Goal: Task Accomplishment & Management: Complete application form

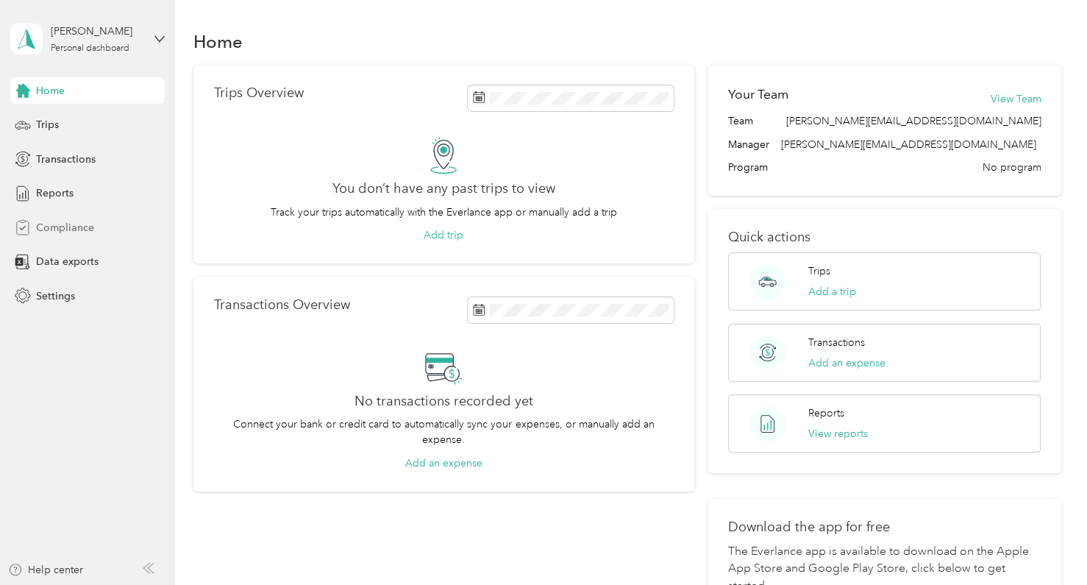
click at [76, 227] on span "Compliance" at bounding box center [65, 227] width 58 height 15
click at [60, 229] on span "Compliance" at bounding box center [65, 227] width 58 height 15
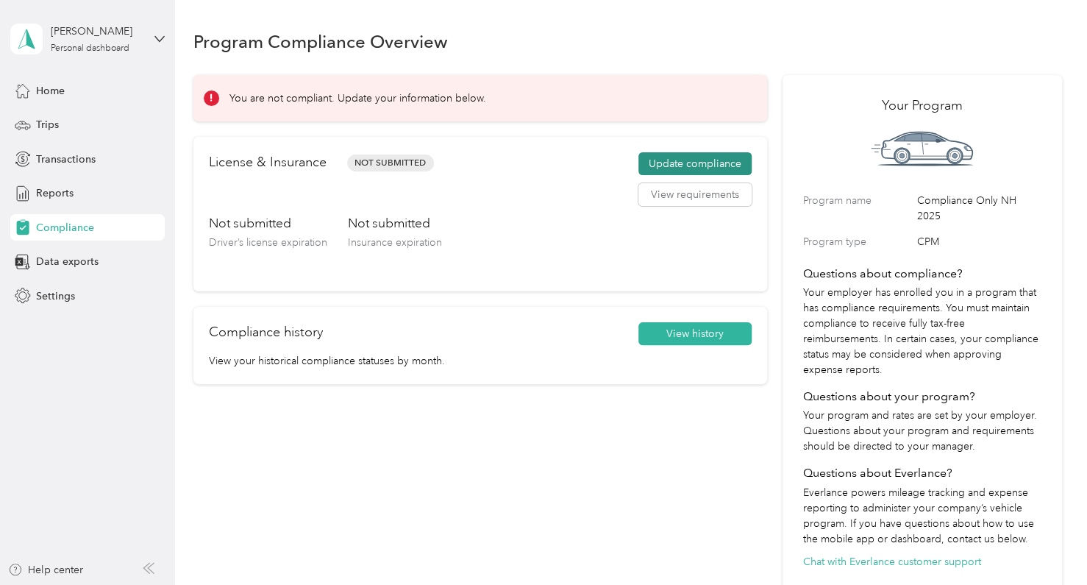
click at [723, 157] on button "Update compliance" at bounding box center [694, 164] width 113 height 24
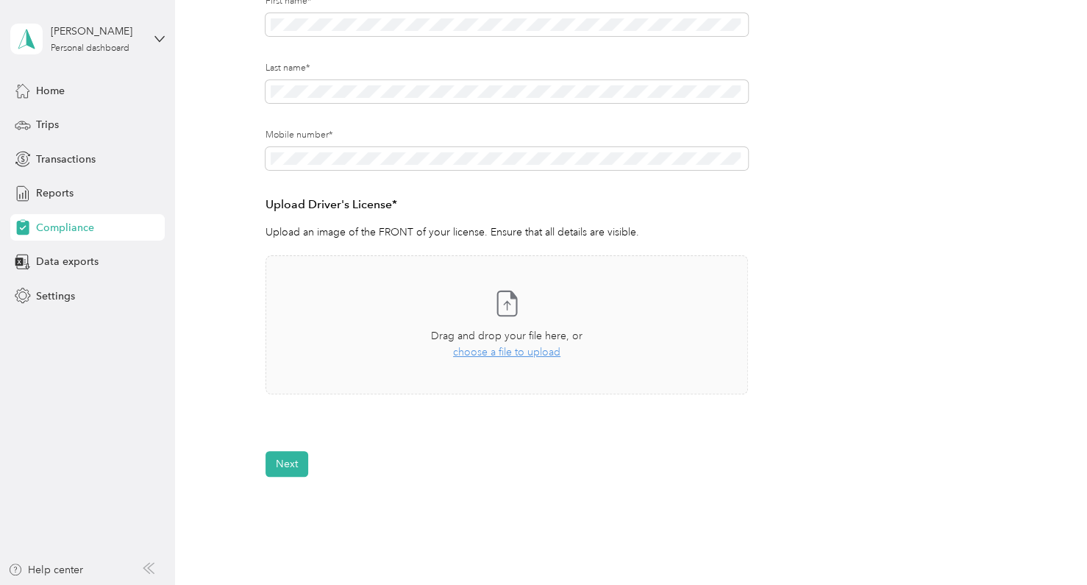
scroll to position [229, 0]
click at [300, 455] on button "Next" at bounding box center [287, 464] width 43 height 26
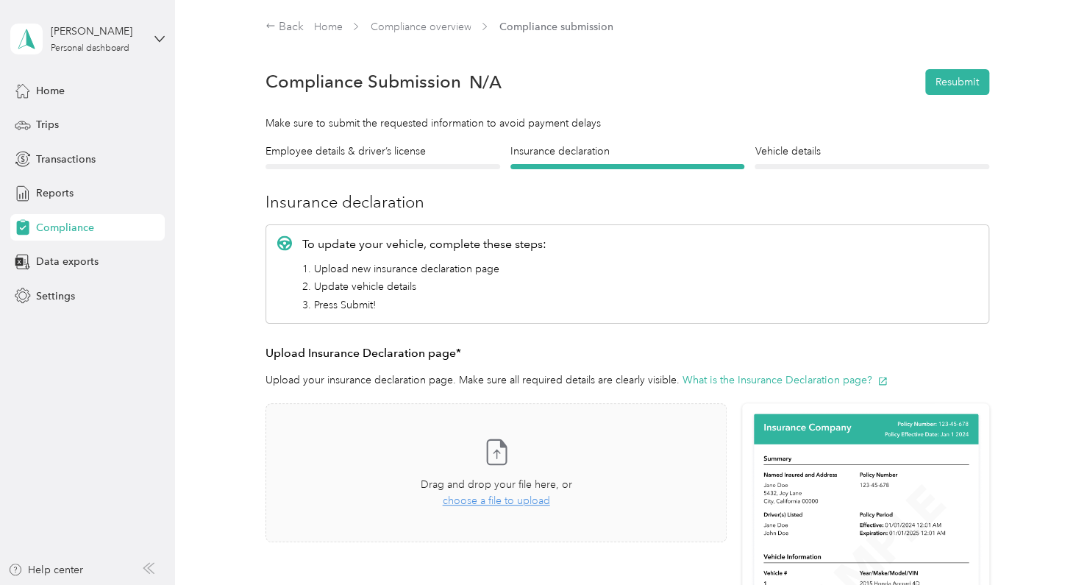
scroll to position [3, 0]
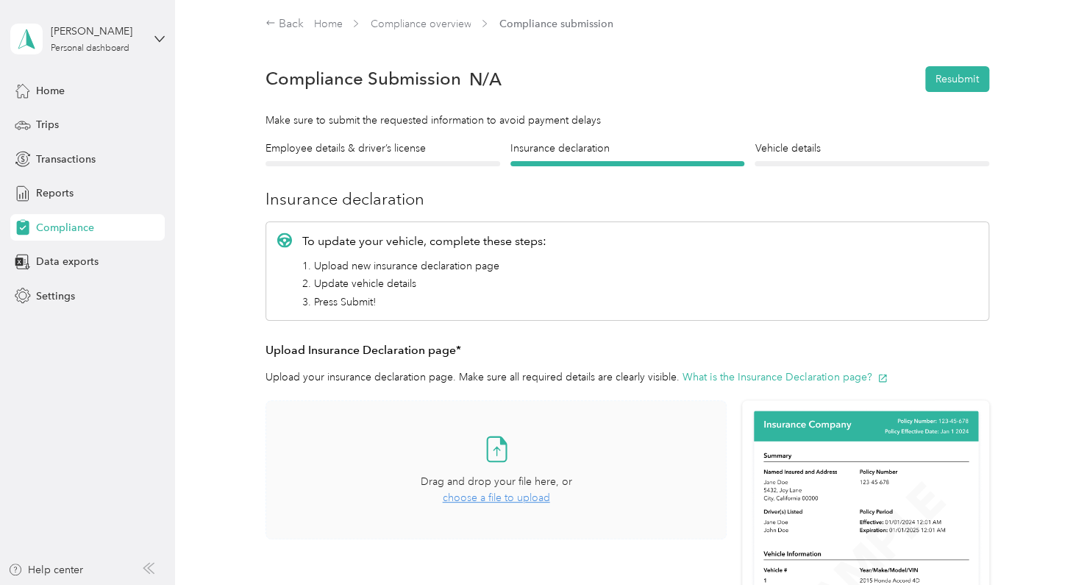
click at [524, 494] on span "choose a file to upload" at bounding box center [496, 497] width 107 height 13
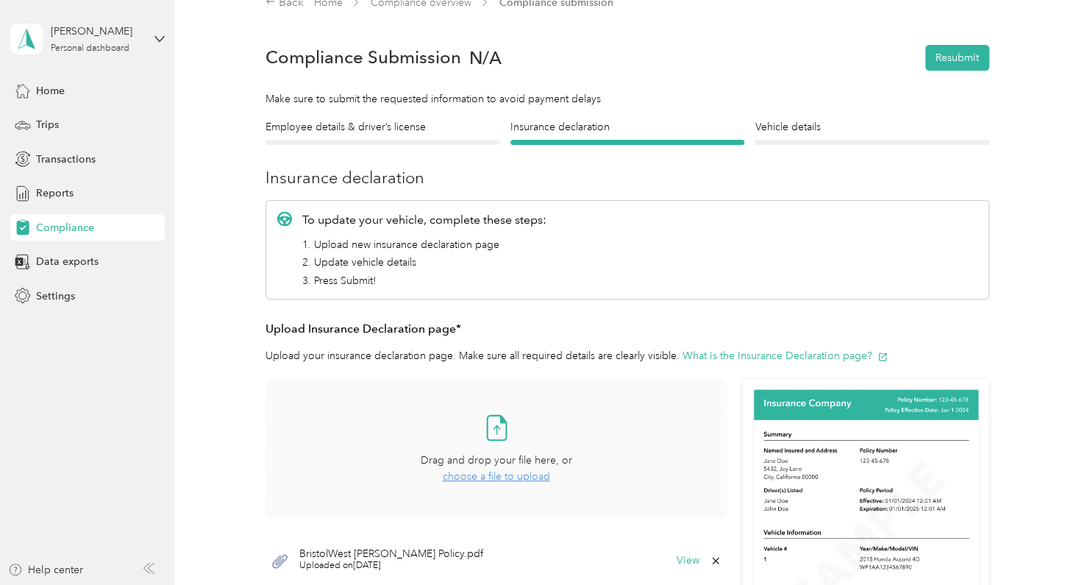
scroll to position [23, 0]
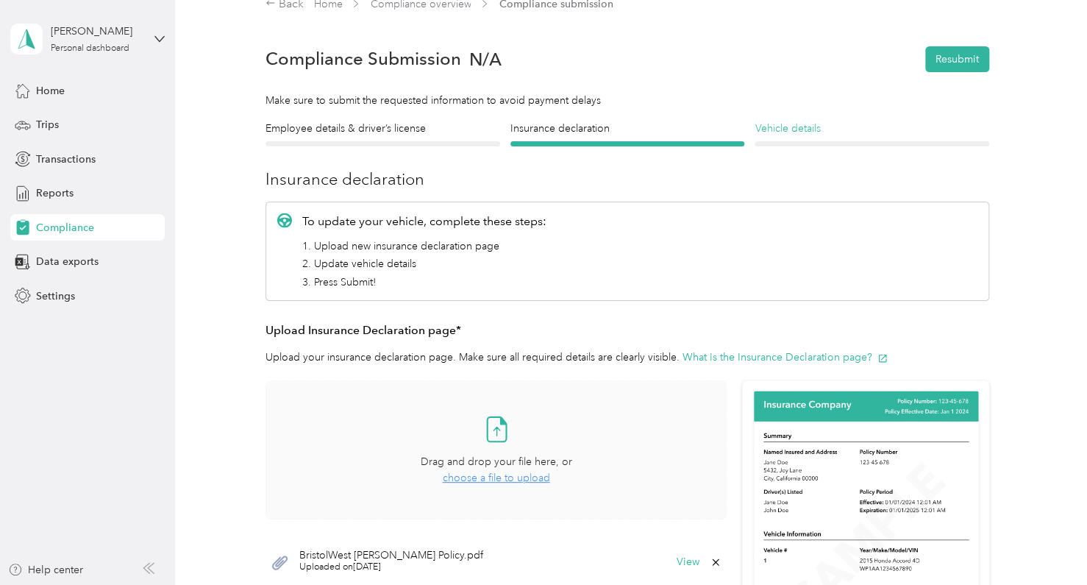
click at [794, 126] on h4 "Vehicle details" at bounding box center [872, 128] width 235 height 15
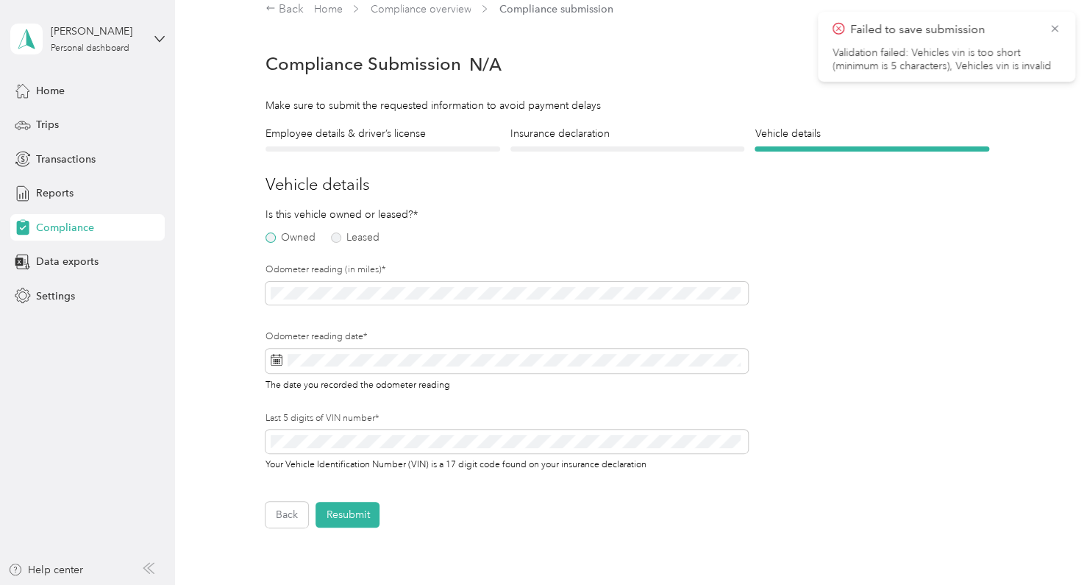
click at [277, 237] on label "Owned" at bounding box center [291, 237] width 50 height 10
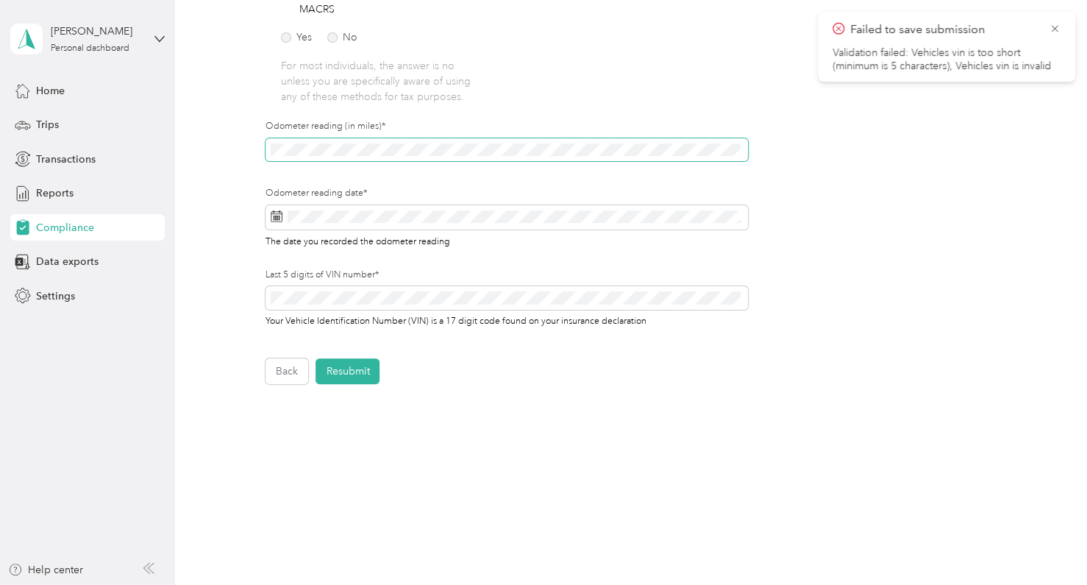
scroll to position [406, 0]
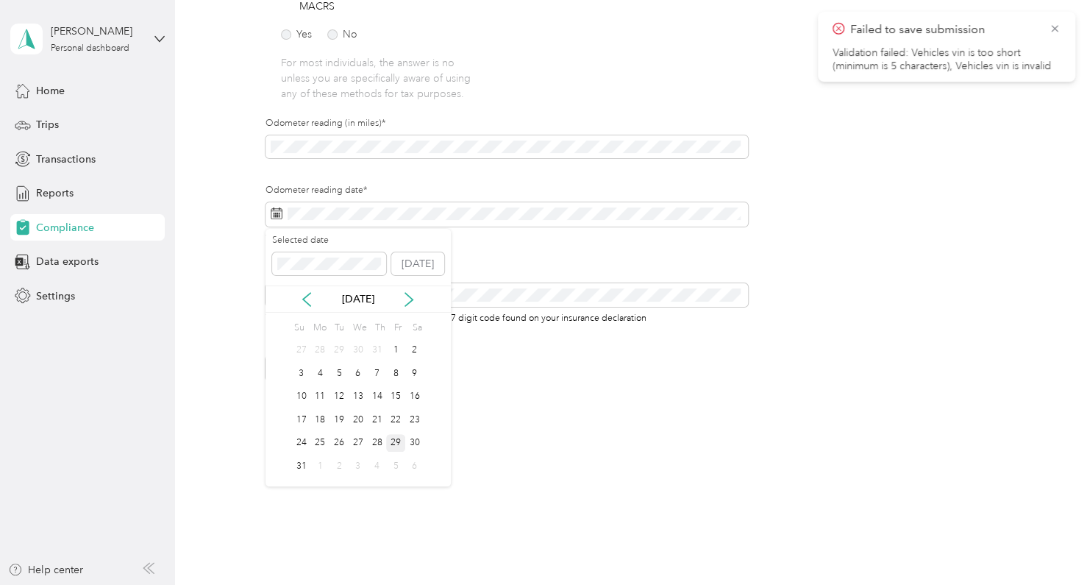
click at [399, 441] on div "29" at bounding box center [395, 443] width 19 height 18
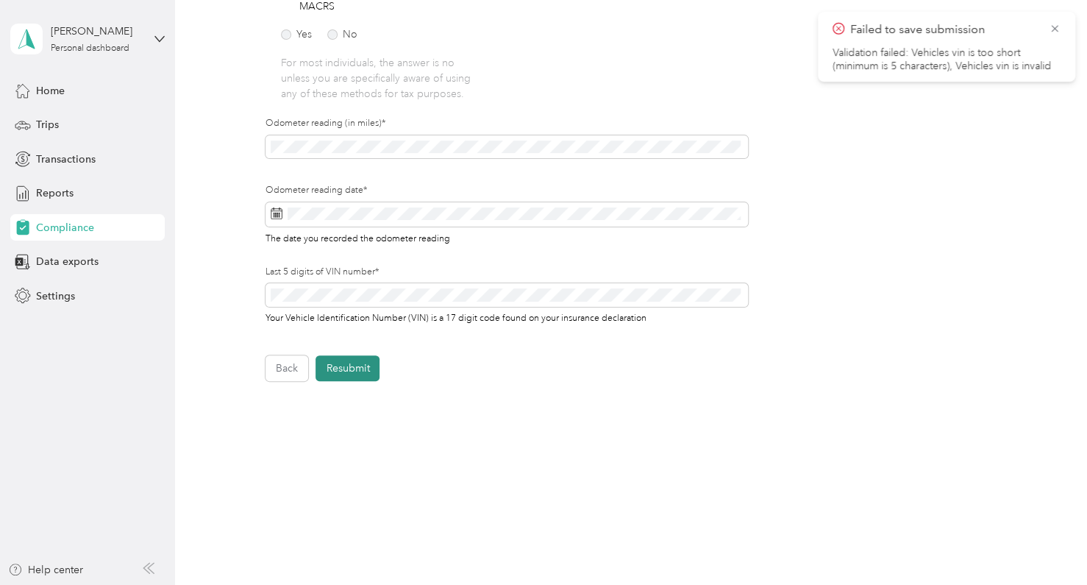
click at [358, 369] on button "Resubmit" at bounding box center [348, 368] width 64 height 26
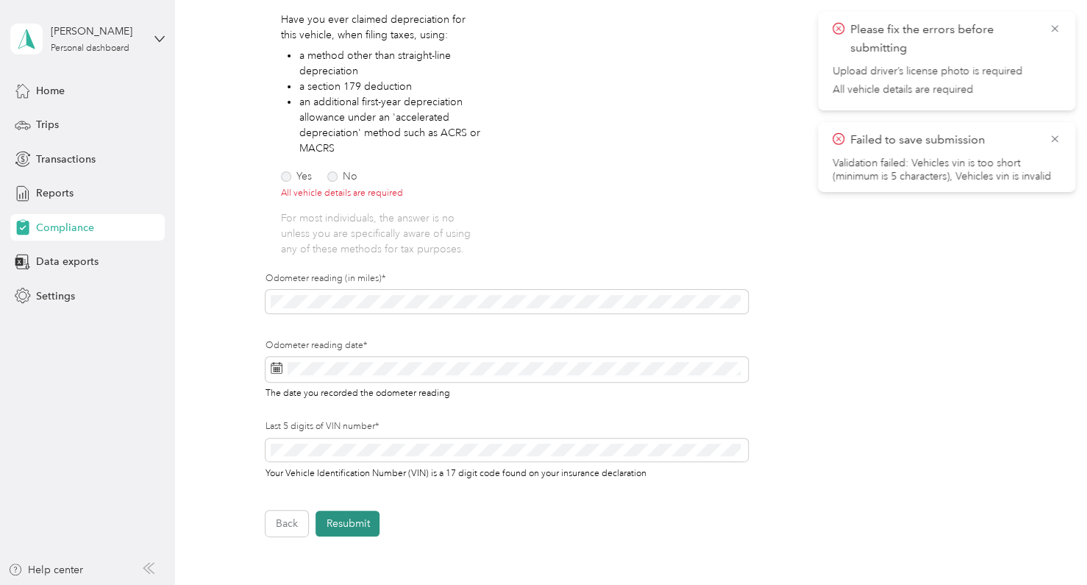
scroll to position [263, 0]
click at [304, 176] on label "Yes" at bounding box center [296, 177] width 31 height 10
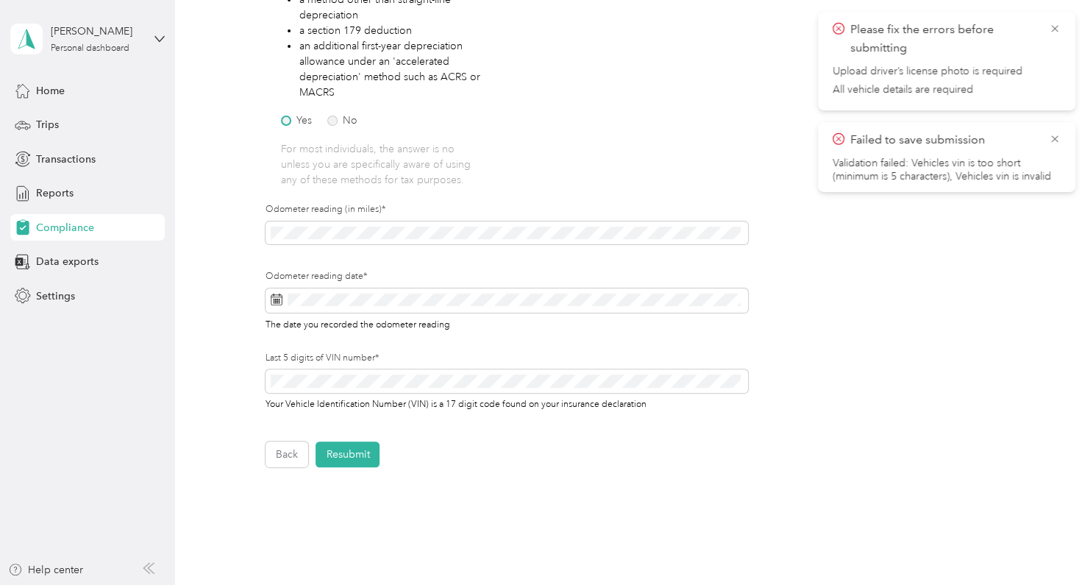
scroll to position [416, 0]
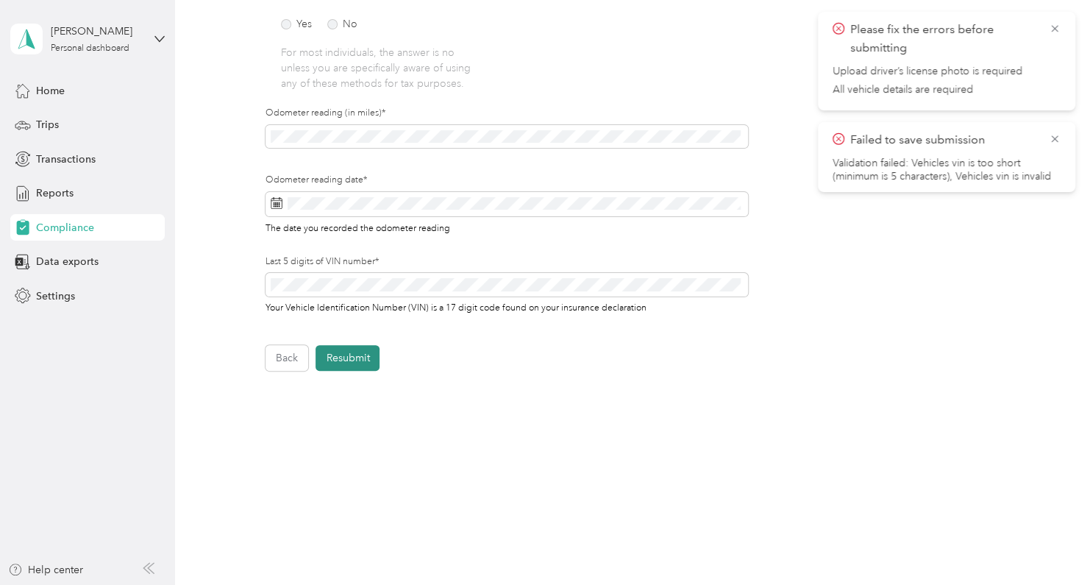
click at [356, 363] on button "Resubmit" at bounding box center [348, 358] width 64 height 26
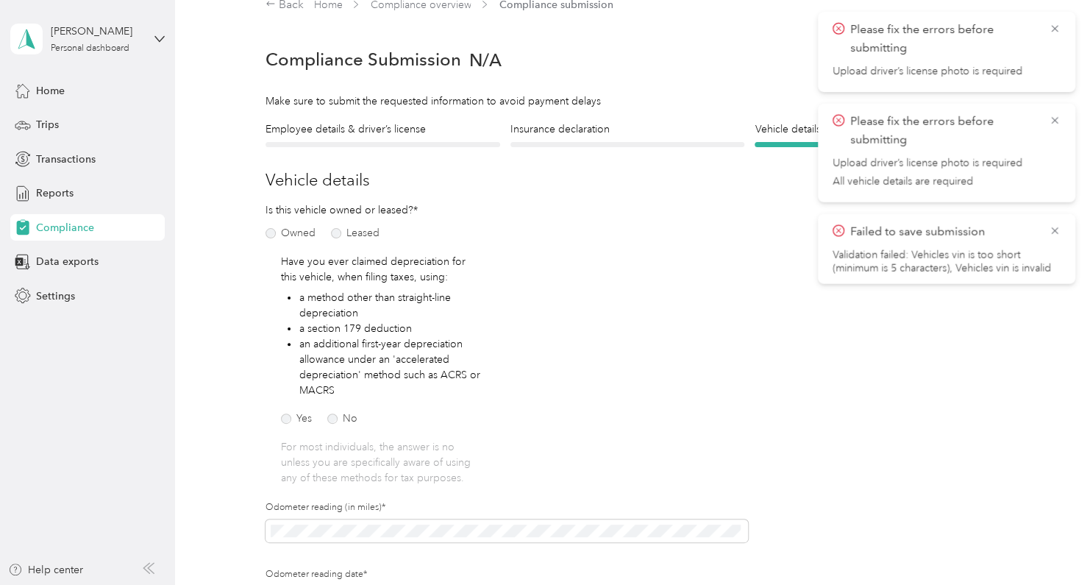
scroll to position [31, 0]
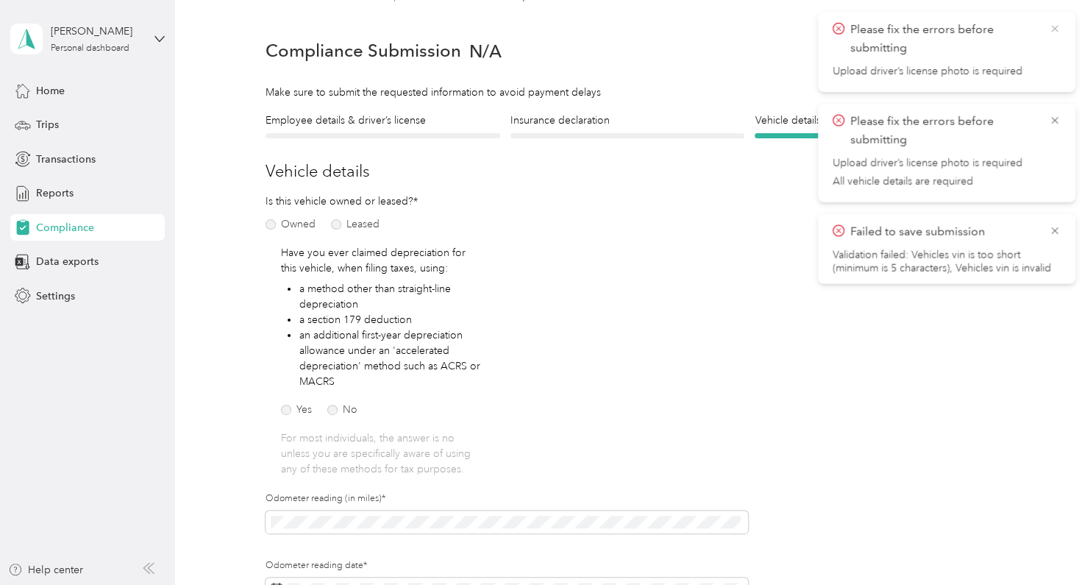
click at [1052, 27] on icon at bounding box center [1055, 28] width 12 height 13
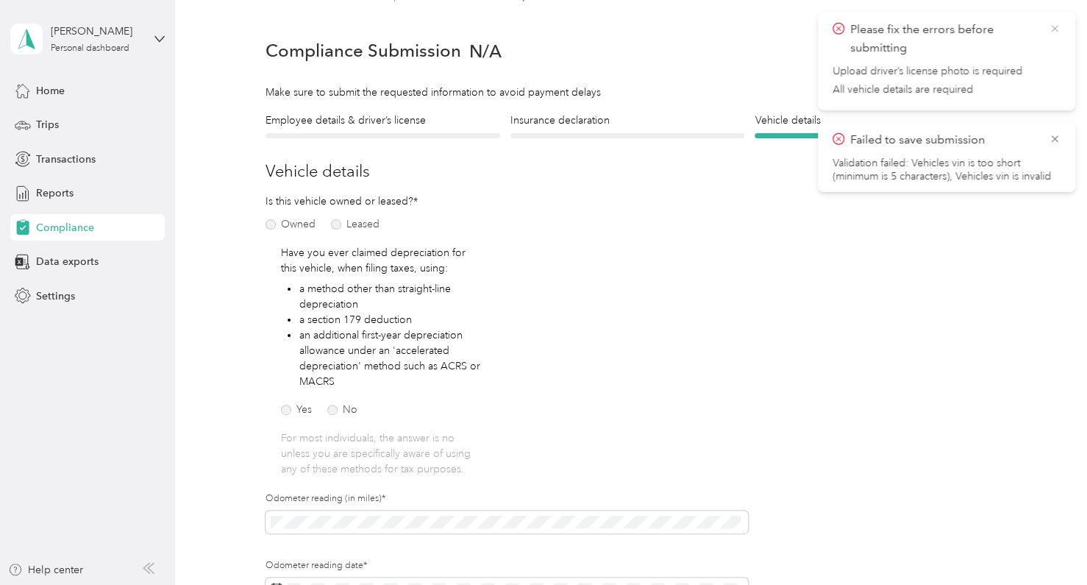
click at [1053, 28] on icon at bounding box center [1054, 28] width 7 height 7
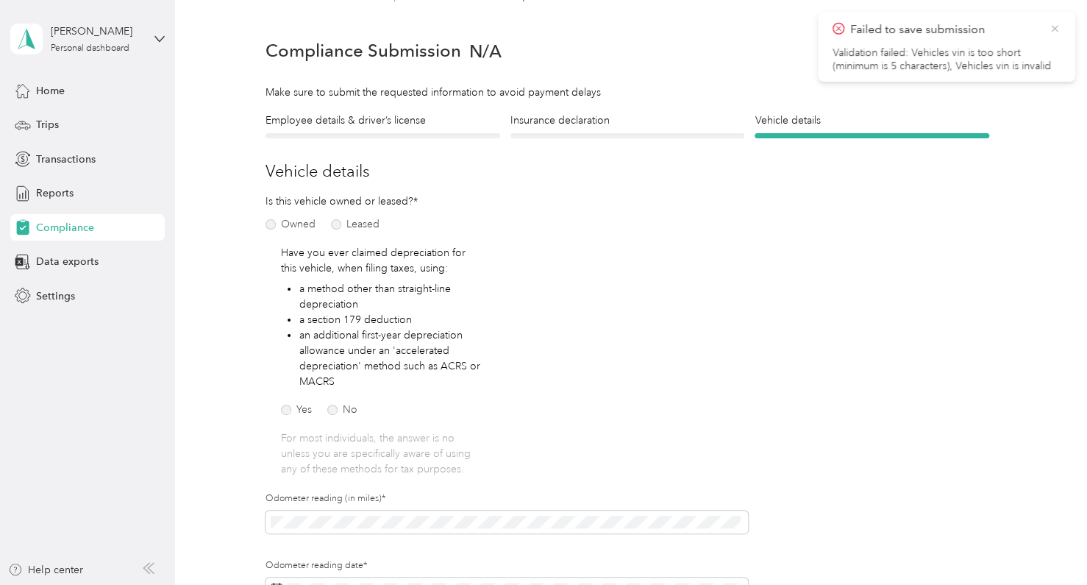
click at [1053, 29] on icon at bounding box center [1054, 28] width 7 height 7
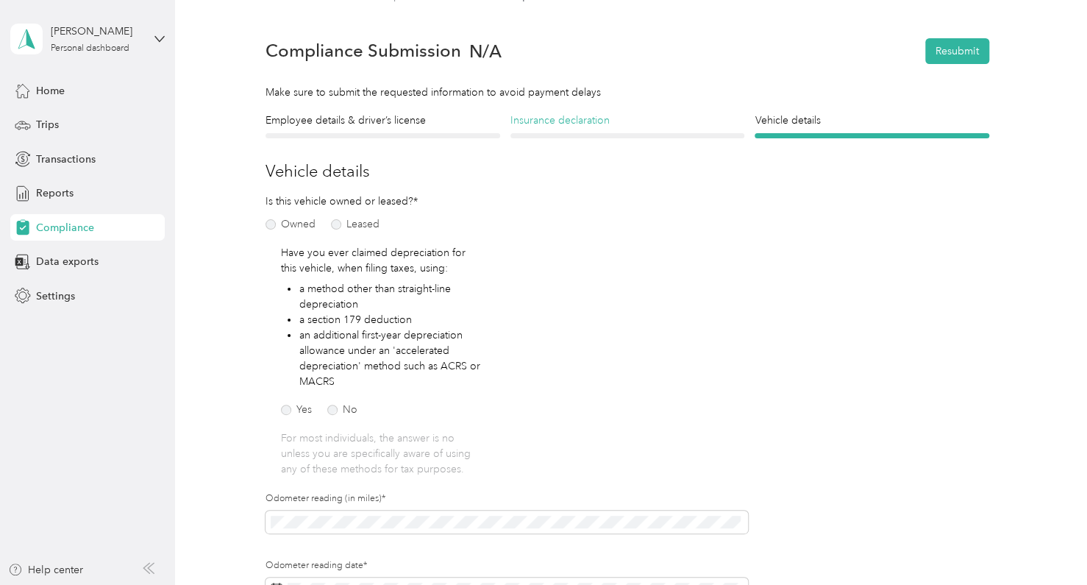
click at [599, 124] on h4 "Insurance declaration" at bounding box center [627, 120] width 235 height 15
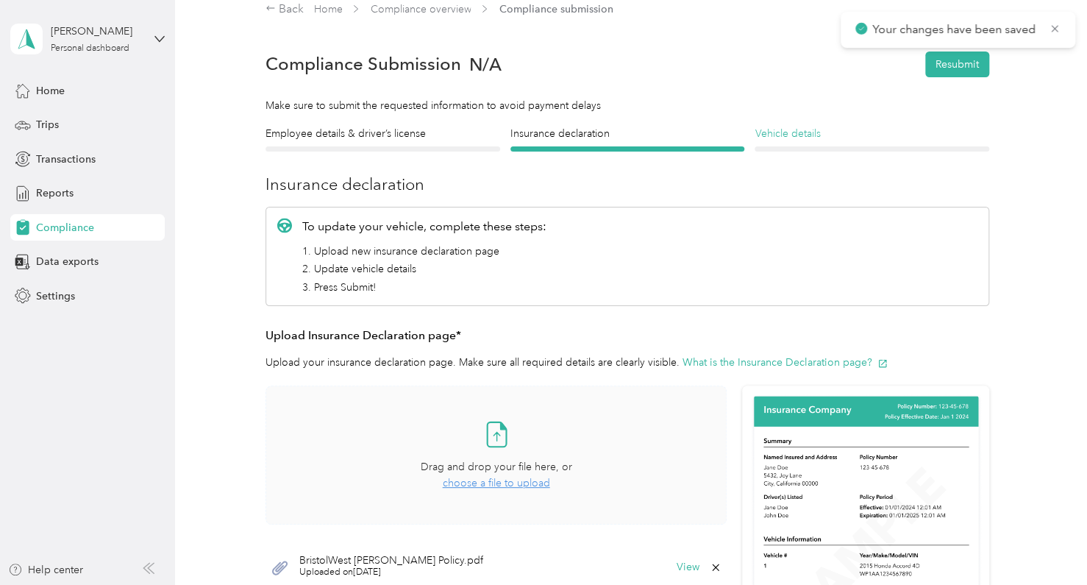
click at [805, 132] on h4 "Vehicle details" at bounding box center [872, 133] width 235 height 15
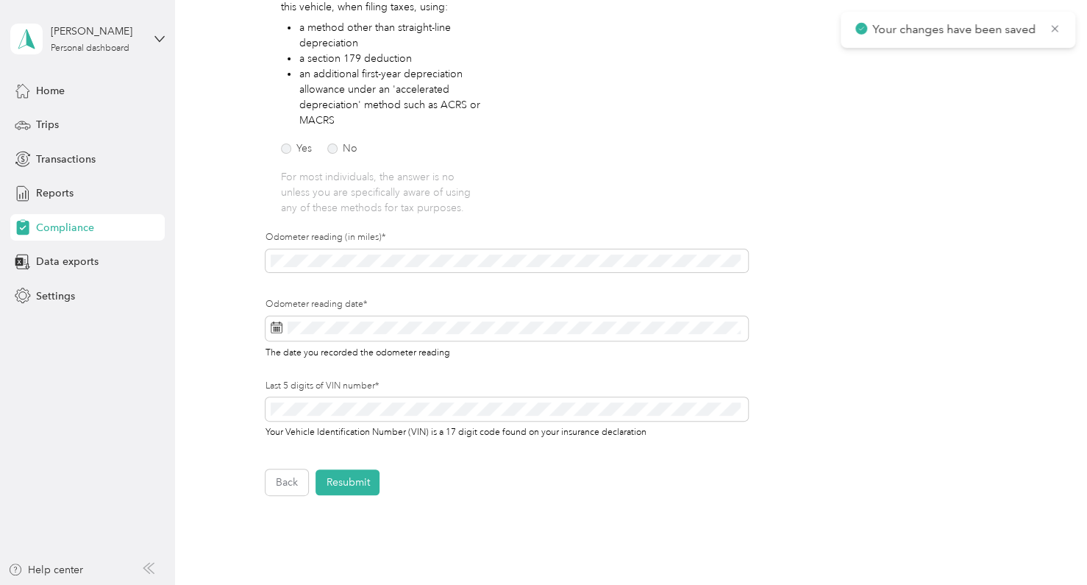
scroll to position [284, 0]
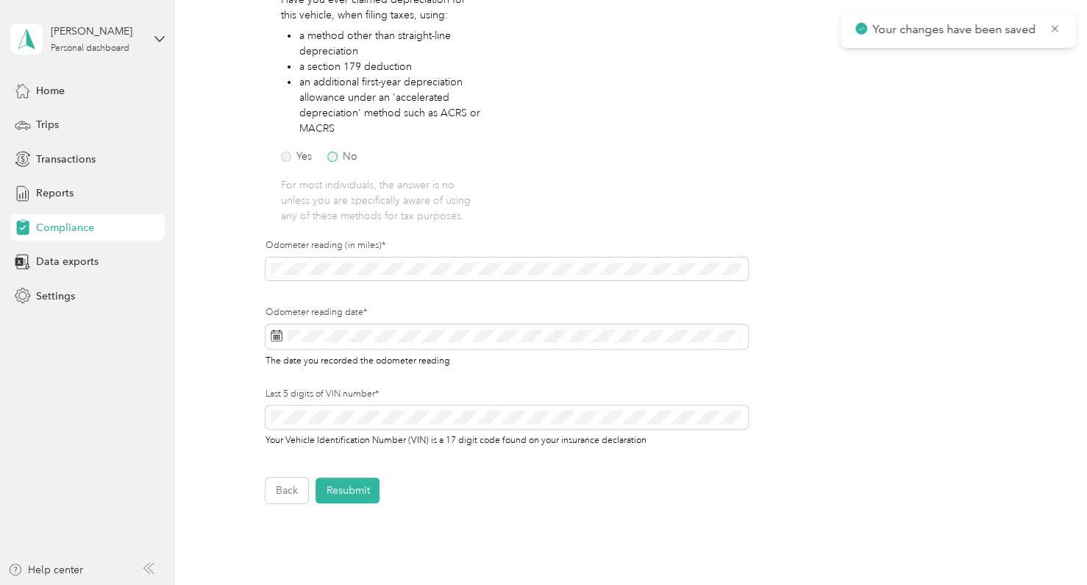
click at [352, 156] on label "No" at bounding box center [342, 157] width 30 height 10
click at [350, 497] on button "Resubmit" at bounding box center [348, 490] width 64 height 26
click at [1053, 28] on icon at bounding box center [1054, 28] width 7 height 7
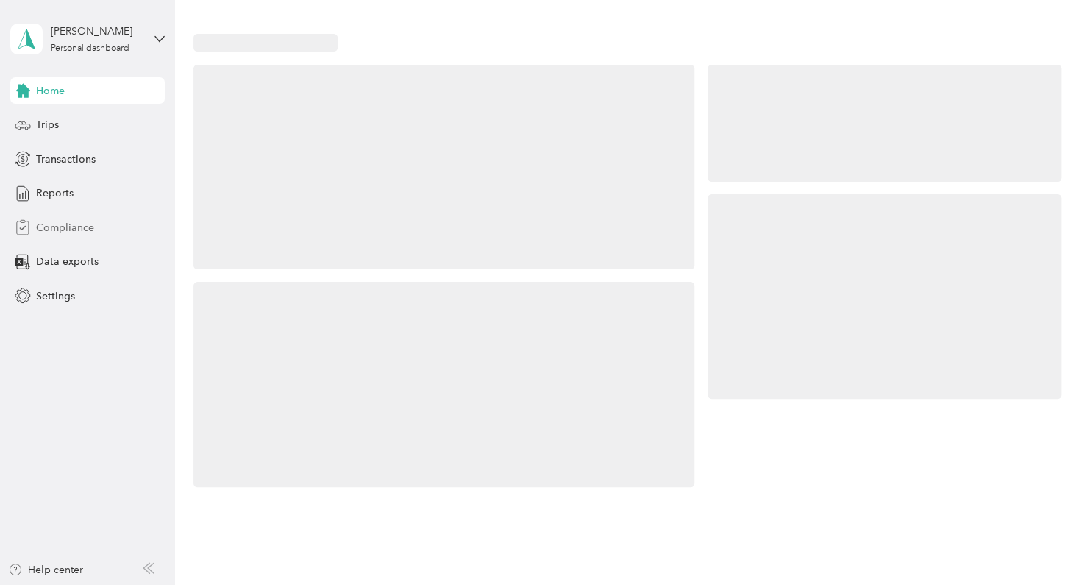
click at [62, 230] on span "Compliance" at bounding box center [65, 227] width 58 height 15
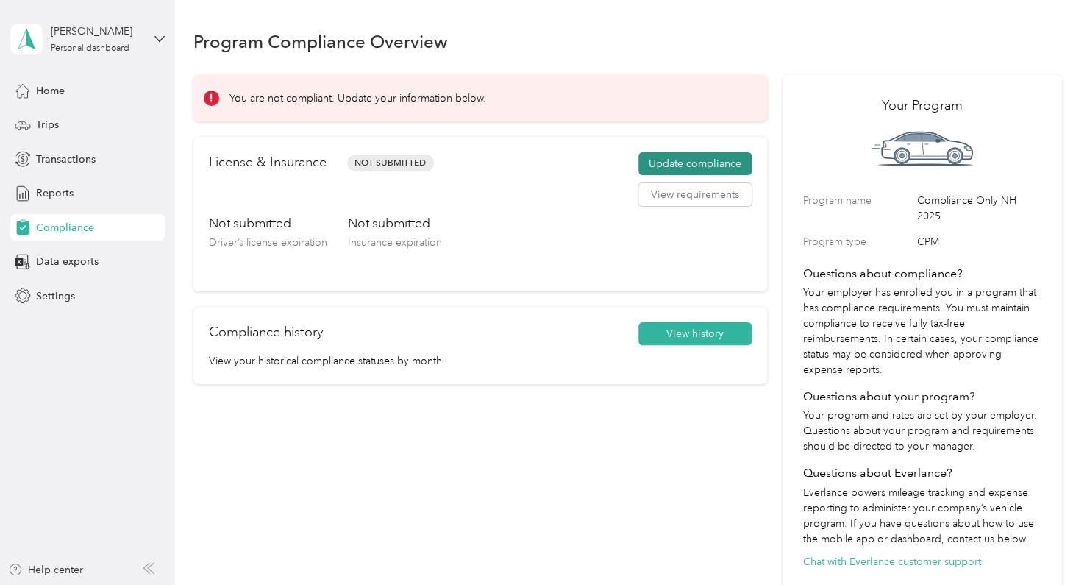
click at [713, 165] on button "Update compliance" at bounding box center [694, 164] width 113 height 24
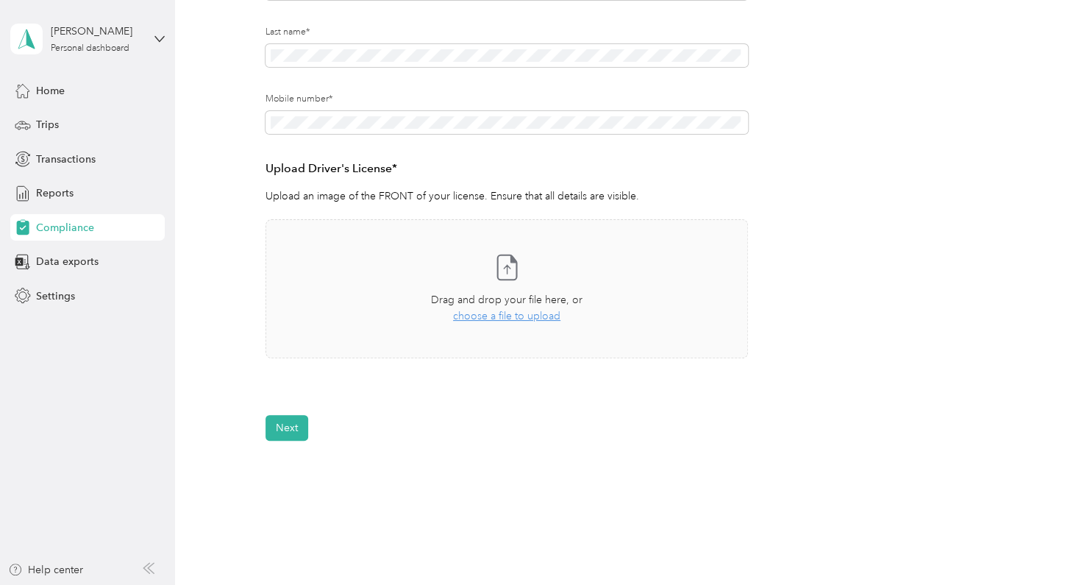
scroll to position [267, 0]
click at [524, 318] on span "choose a file to upload" at bounding box center [506, 314] width 107 height 13
click at [700, 399] on button "View" at bounding box center [709, 399] width 23 height 10
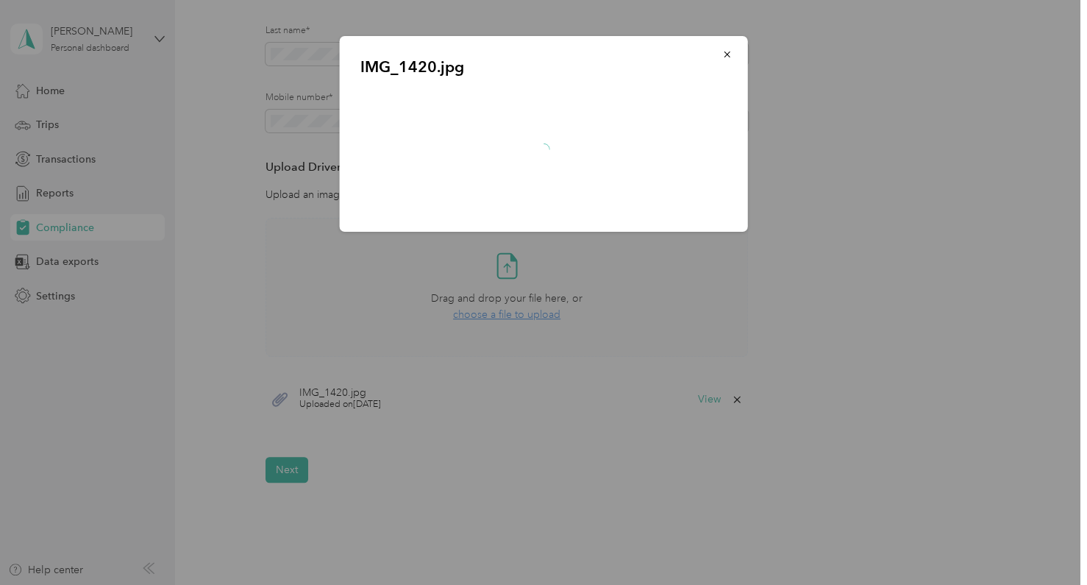
click at [534, 409] on div at bounding box center [543, 292] width 1087 height 585
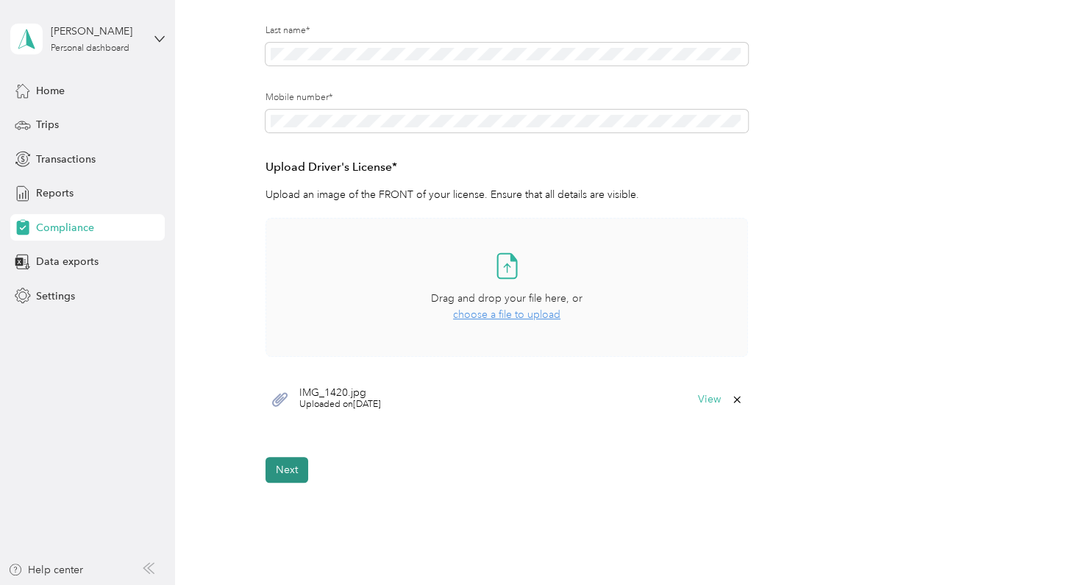
click at [288, 473] on button "Next" at bounding box center [287, 470] width 43 height 26
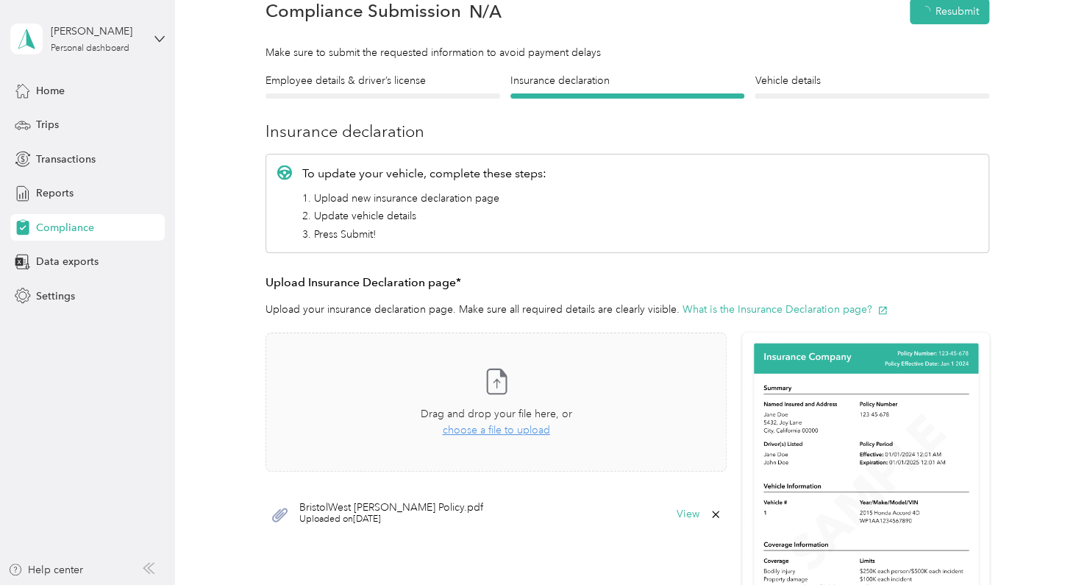
scroll to position [18, 0]
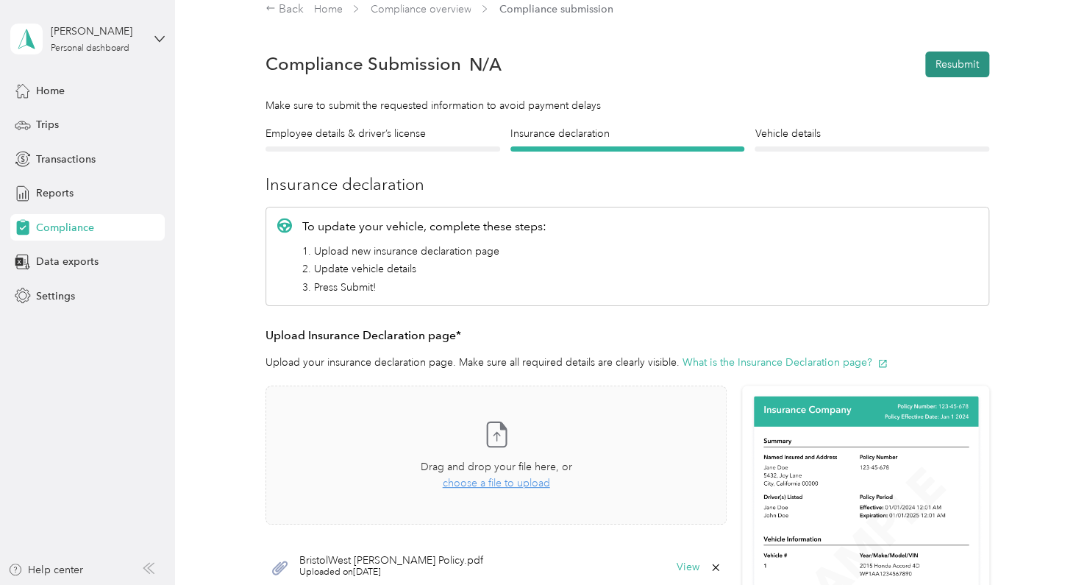
click at [964, 63] on button "Resubmit" at bounding box center [957, 64] width 64 height 26
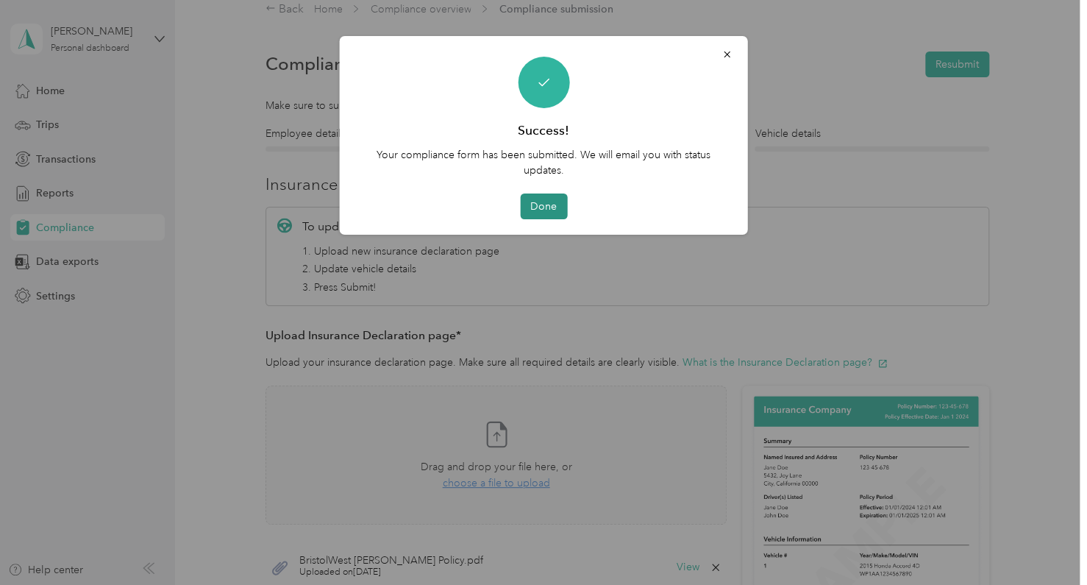
click at [558, 208] on button "Done" at bounding box center [543, 206] width 47 height 26
